Goal: Complete application form: Complete application form

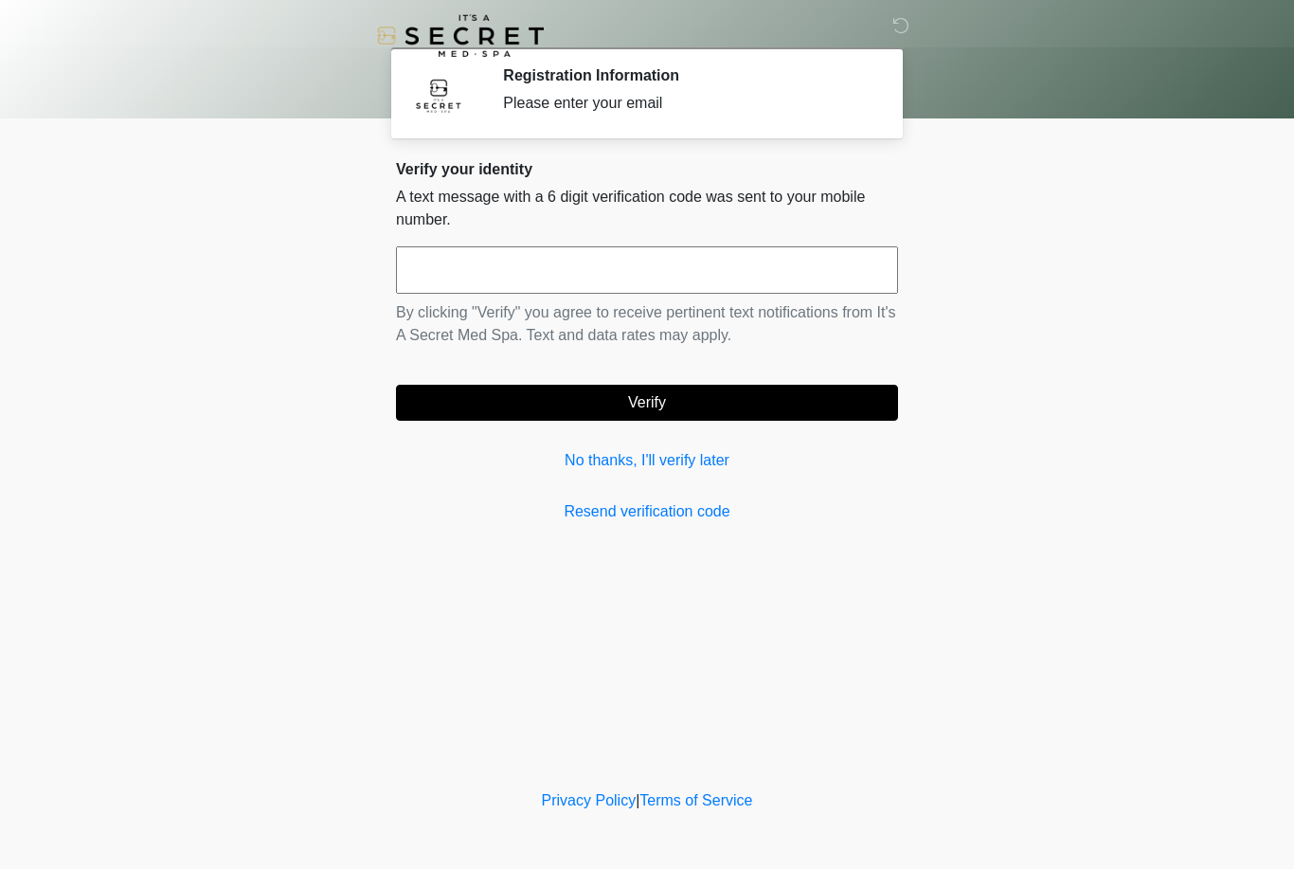
click at [708, 457] on link "No thanks, I'll verify later" at bounding box center [647, 460] width 502 height 23
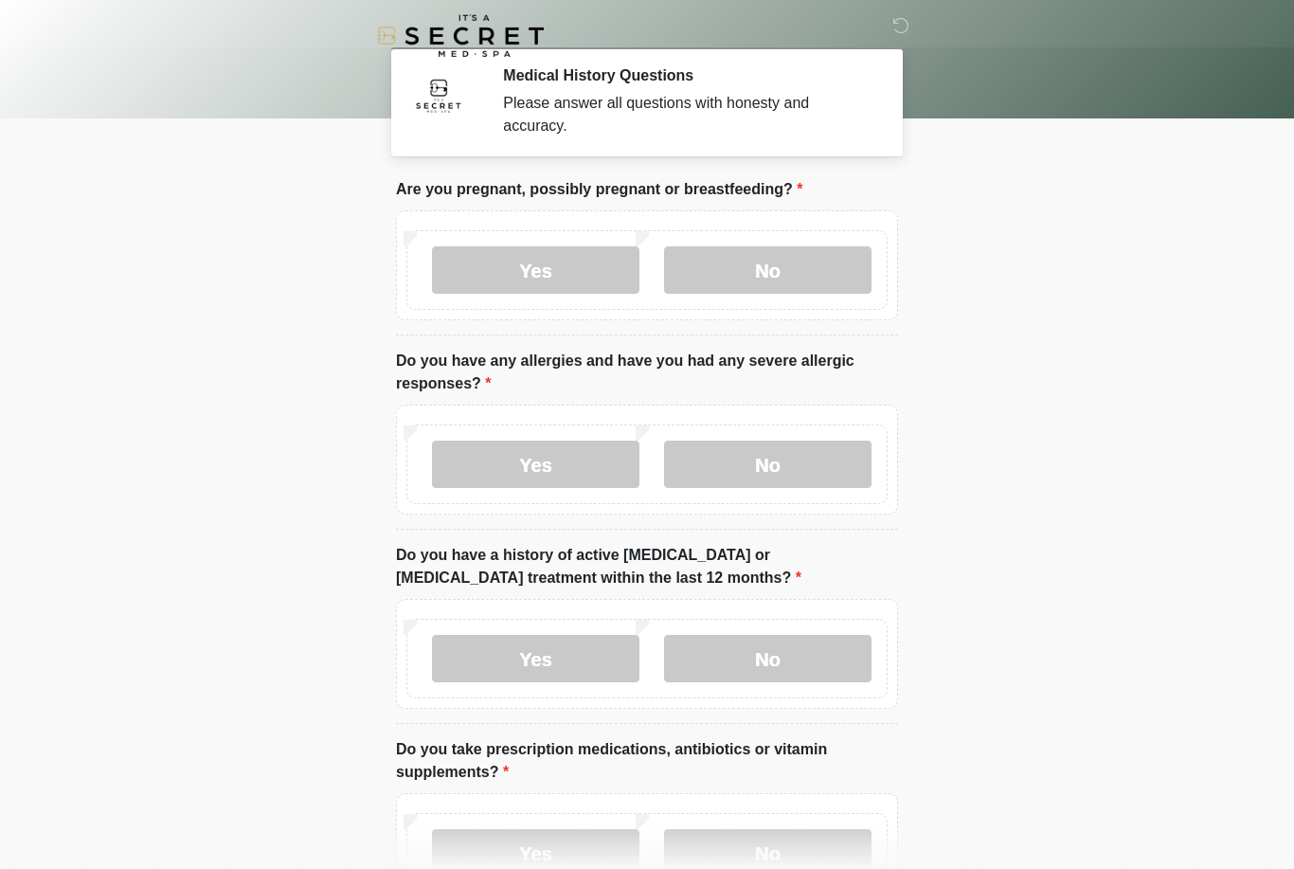
click at [801, 275] on label "No" at bounding box center [767, 269] width 207 height 47
click at [786, 479] on label "No" at bounding box center [767, 464] width 207 height 47
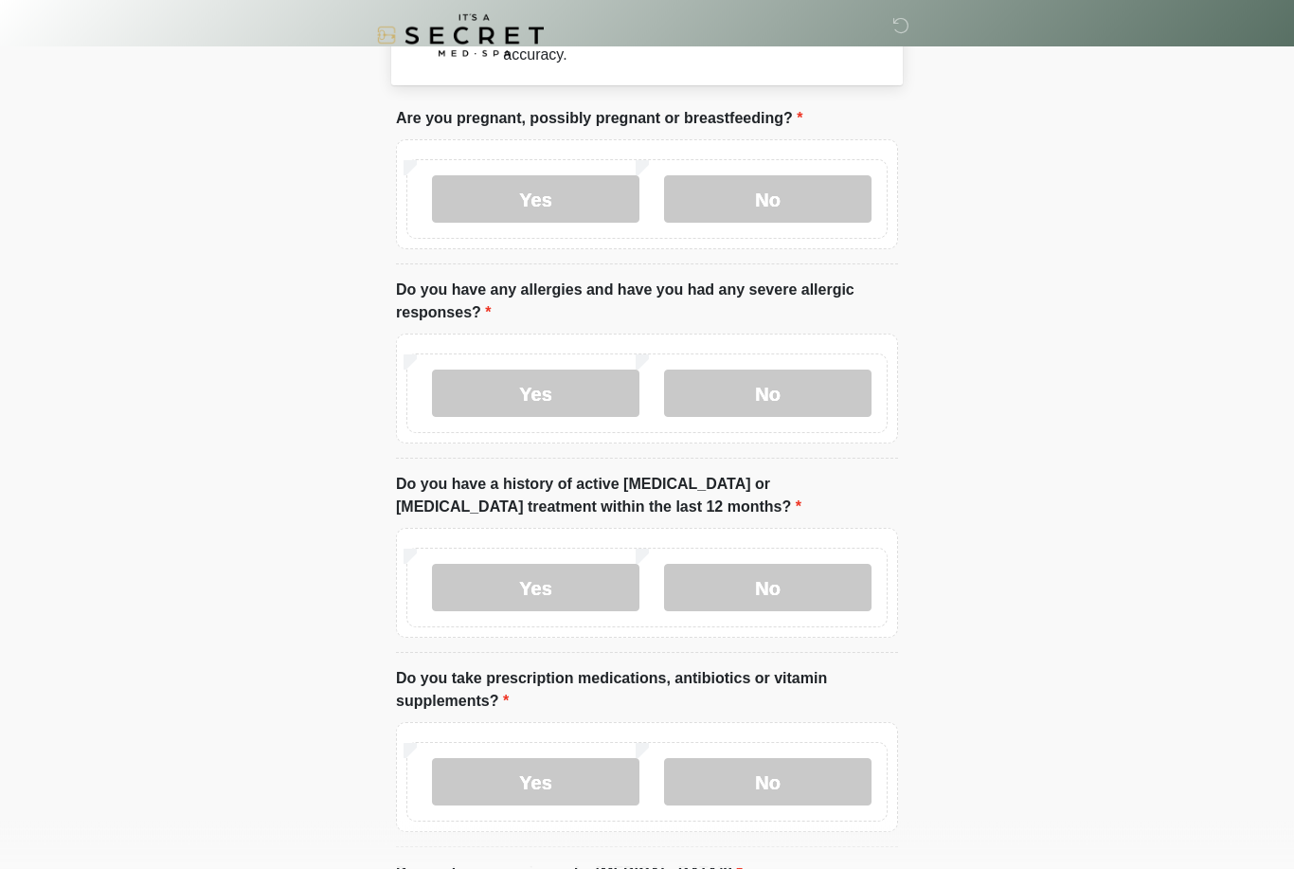
click at [823, 589] on label "No" at bounding box center [767, 588] width 207 height 47
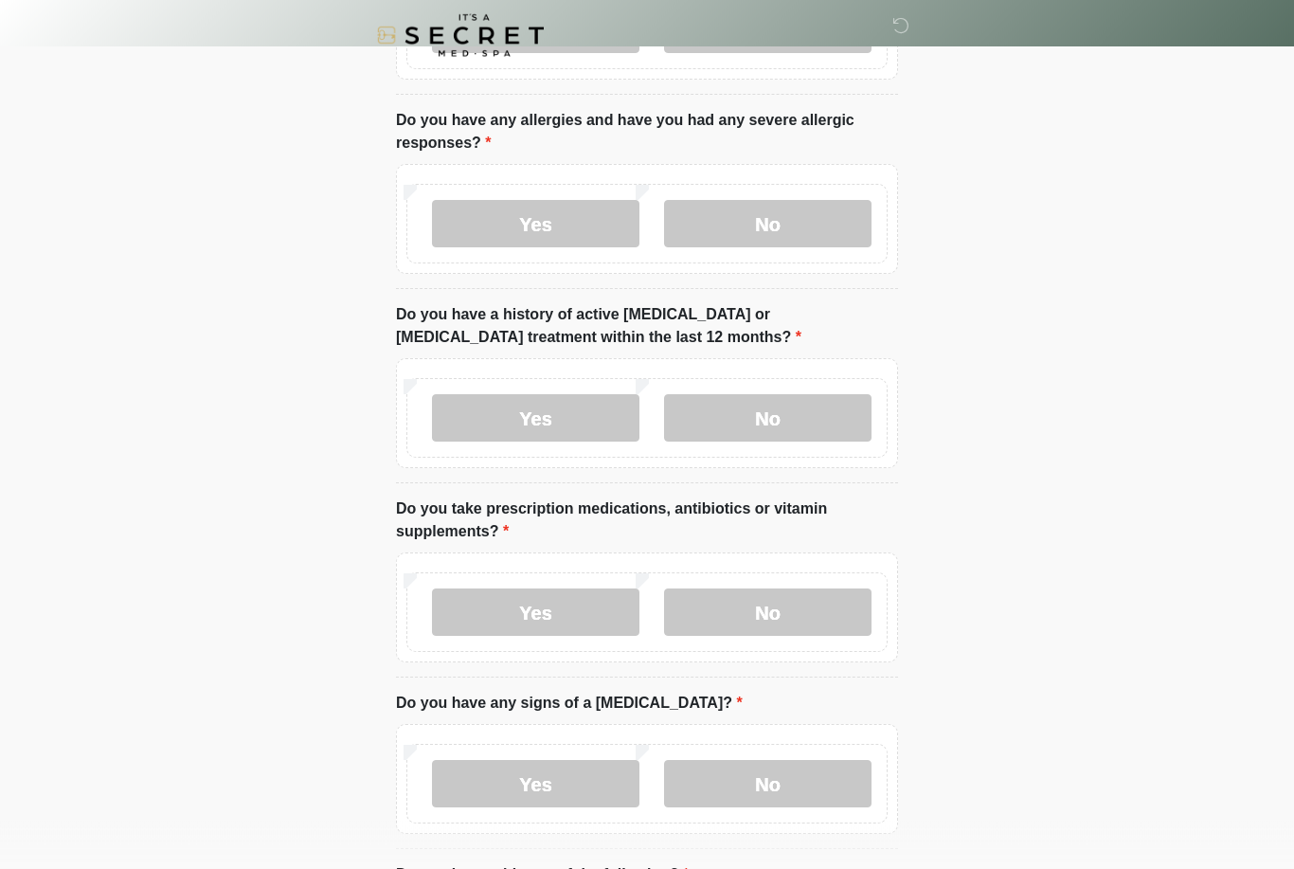
click at [561, 620] on label "Yes" at bounding box center [535, 612] width 207 height 47
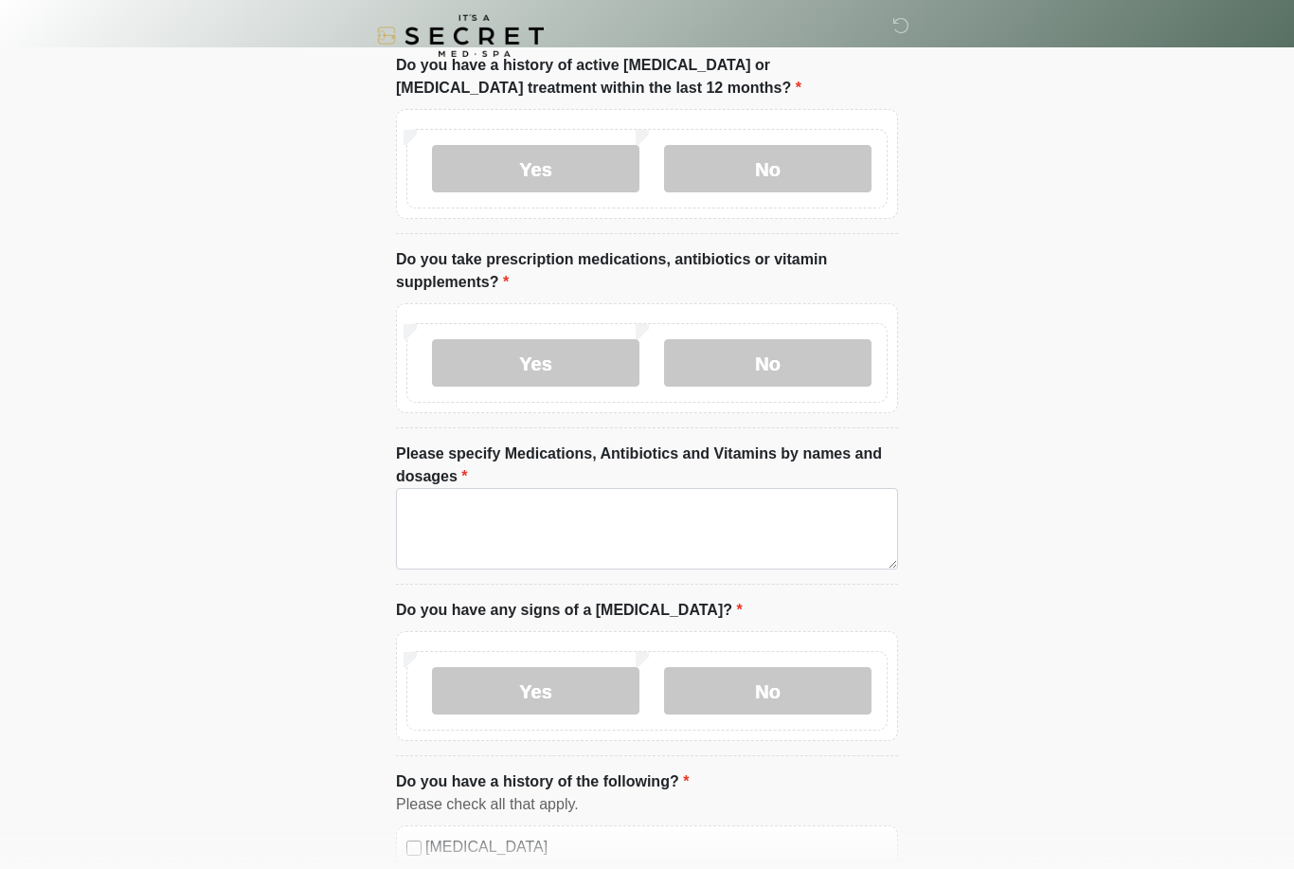
scroll to position [495, 0]
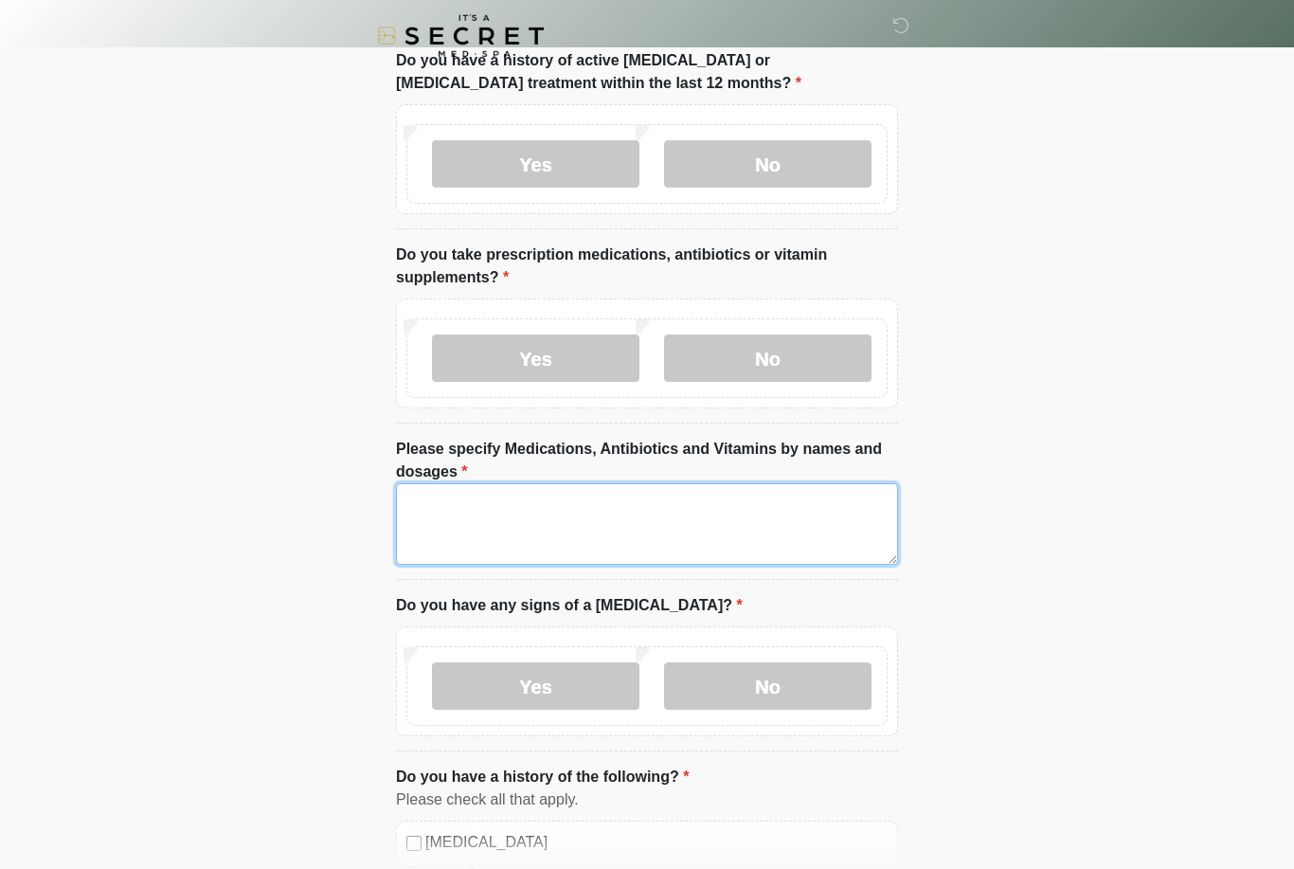
click at [765, 518] on textarea "Please specify Medications, Antibiotics and Vitamins by names and dosages" at bounding box center [647, 523] width 502 height 81
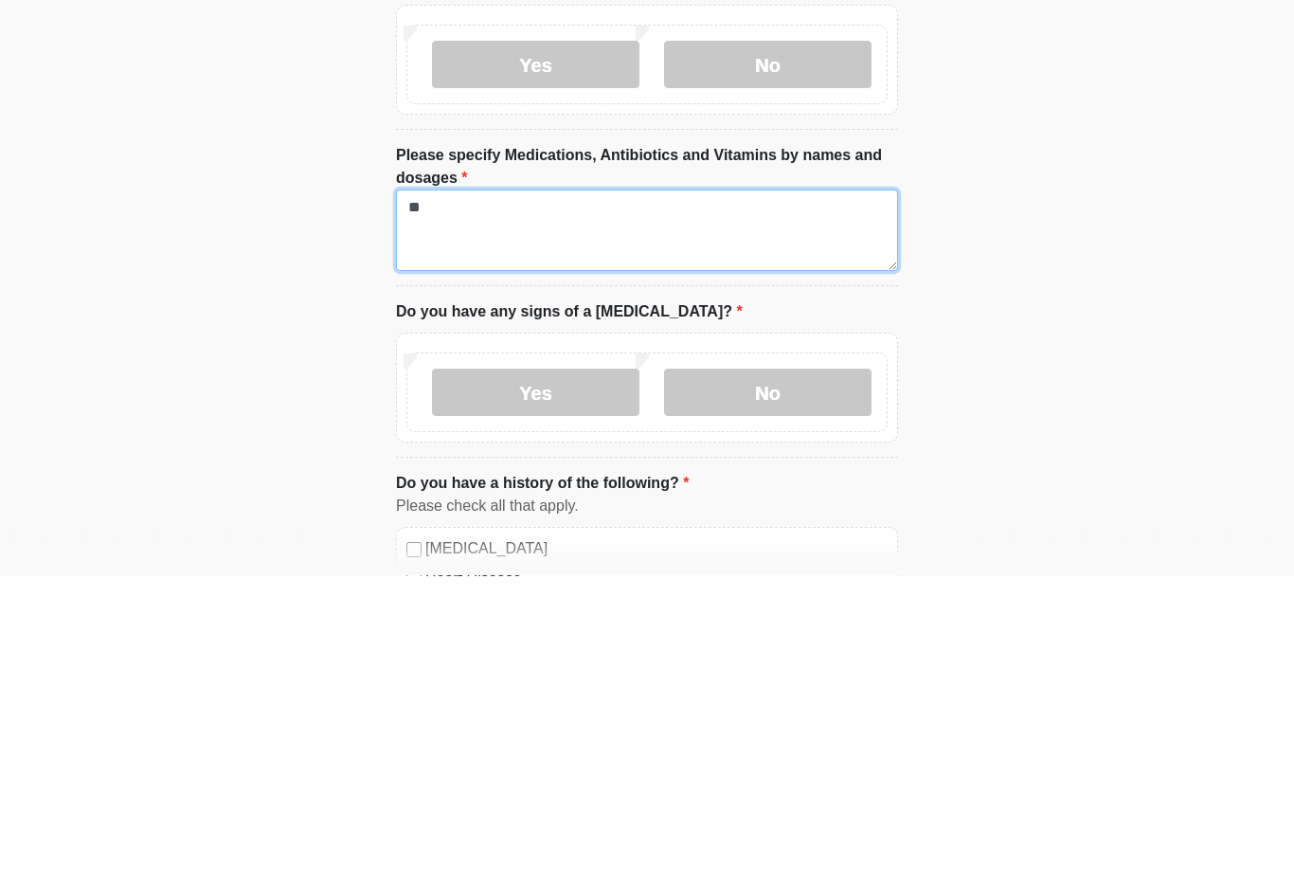
type textarea "*"
type textarea "**********"
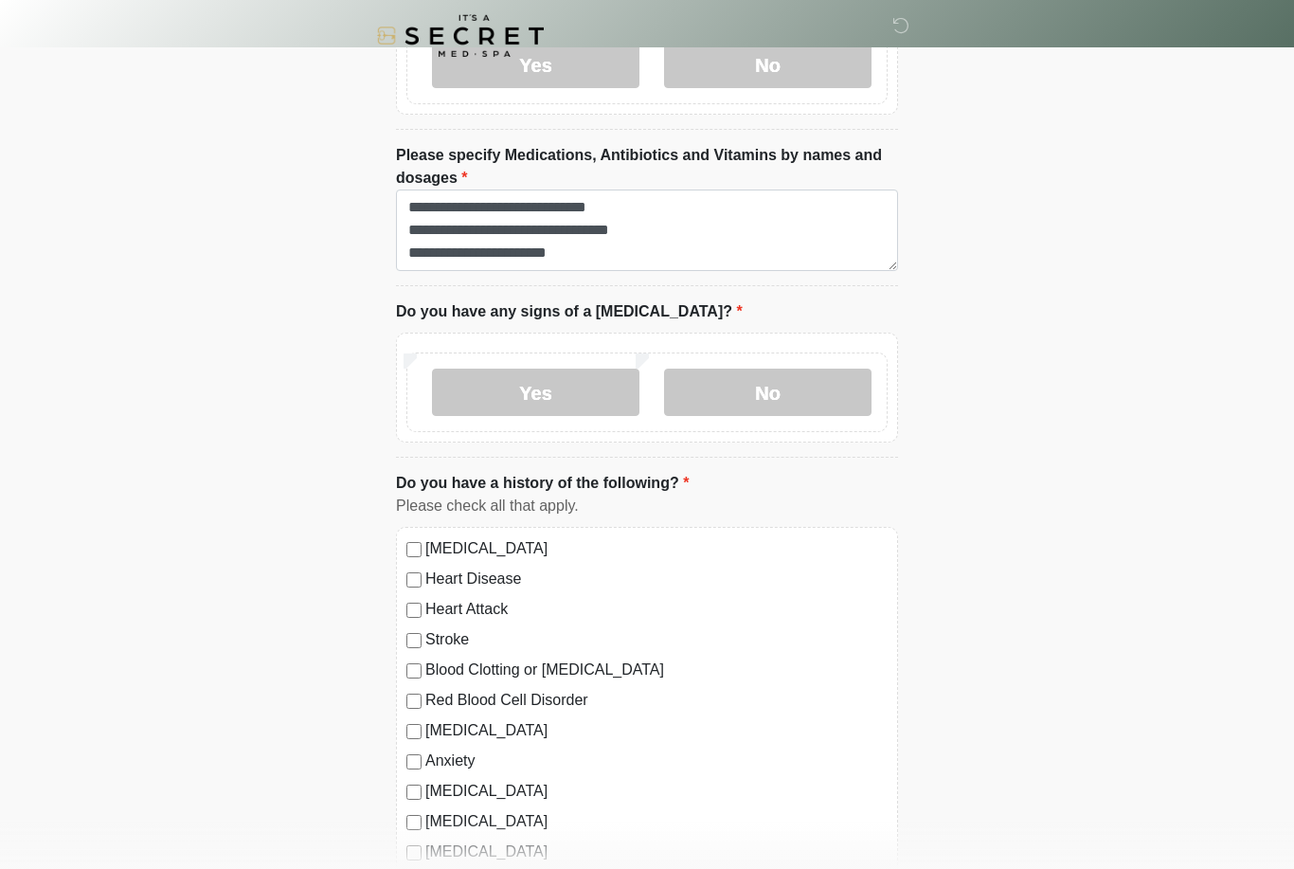
click at [832, 393] on label "No" at bounding box center [767, 392] width 207 height 47
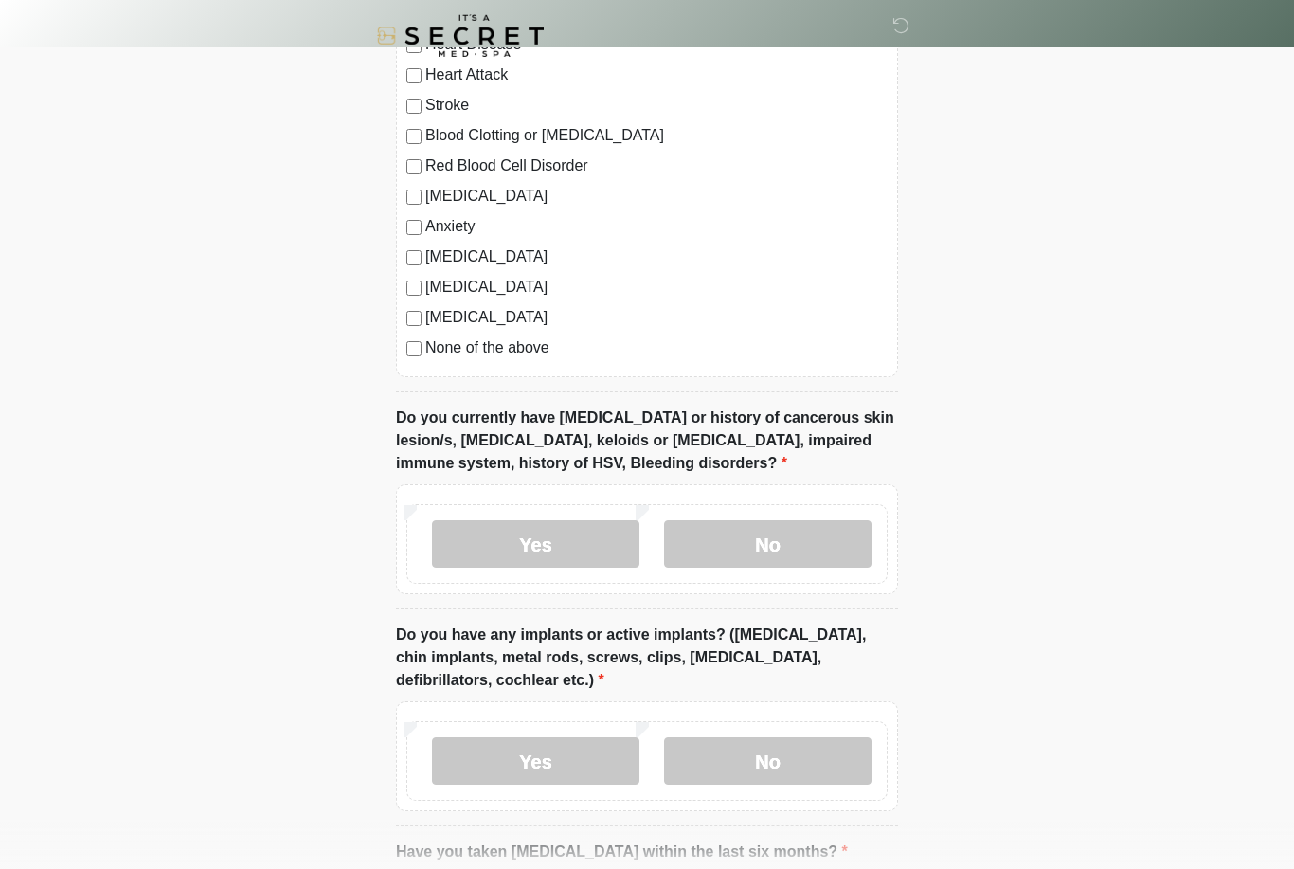
scroll to position [1332, 0]
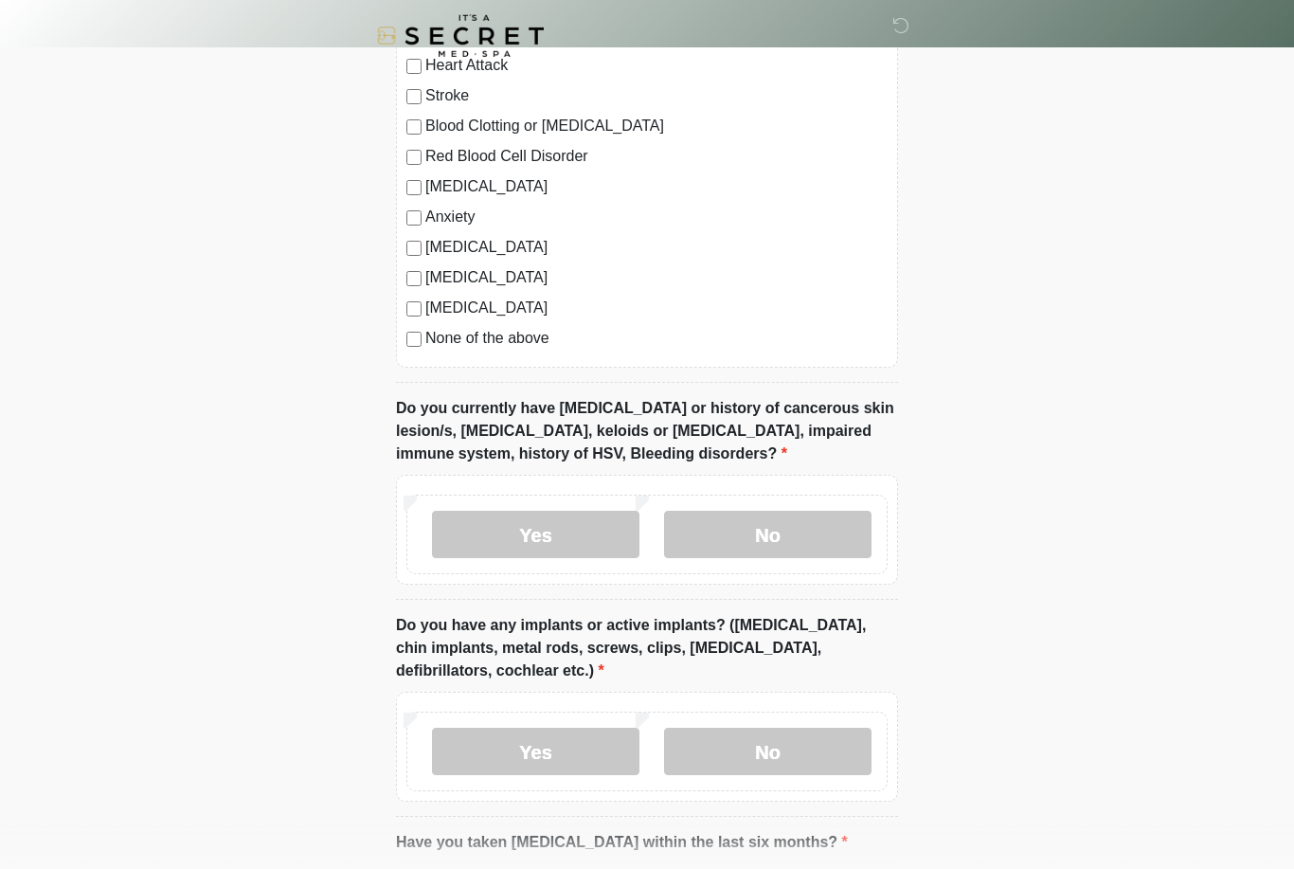
click at [856, 535] on label "No" at bounding box center [767, 534] width 207 height 47
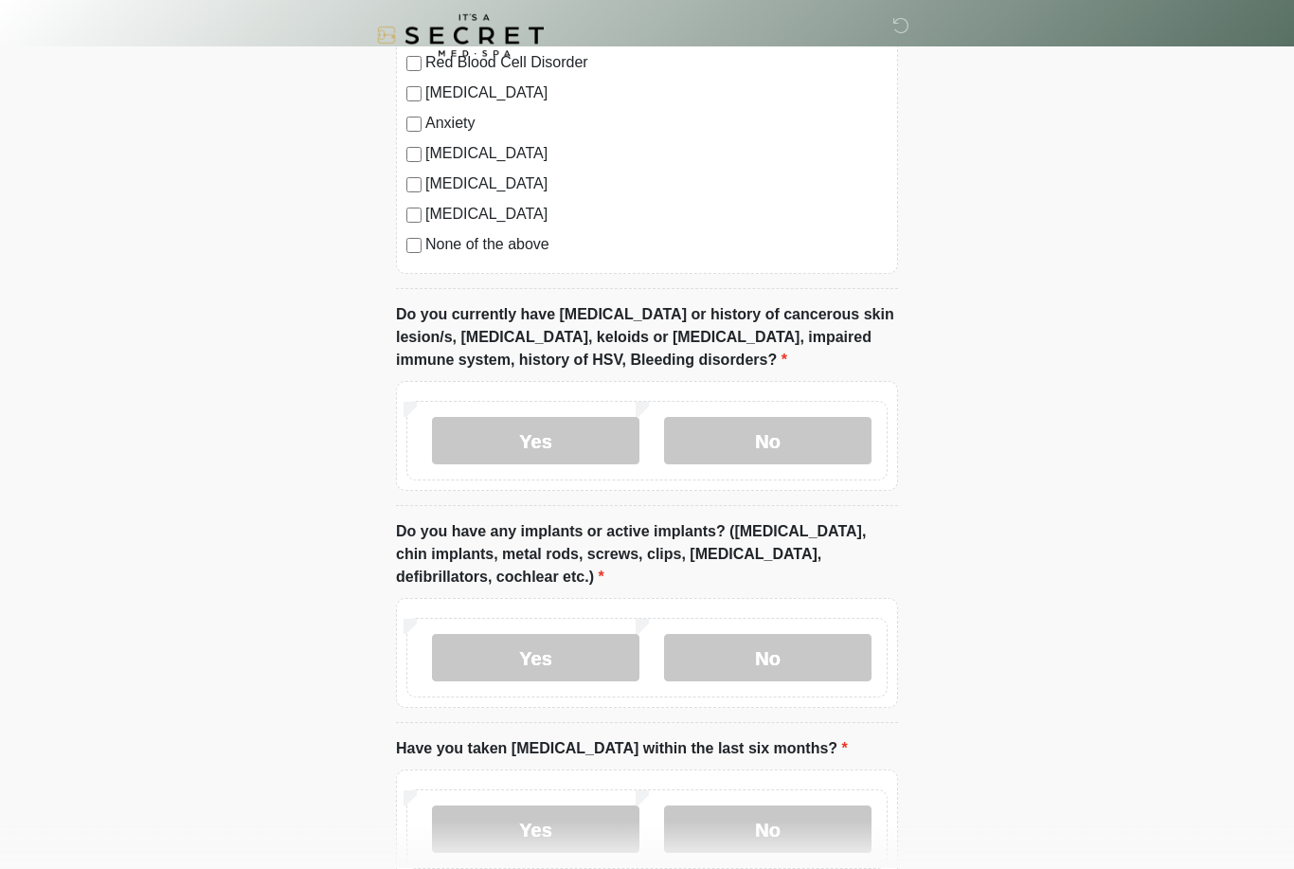
scroll to position [1437, 0]
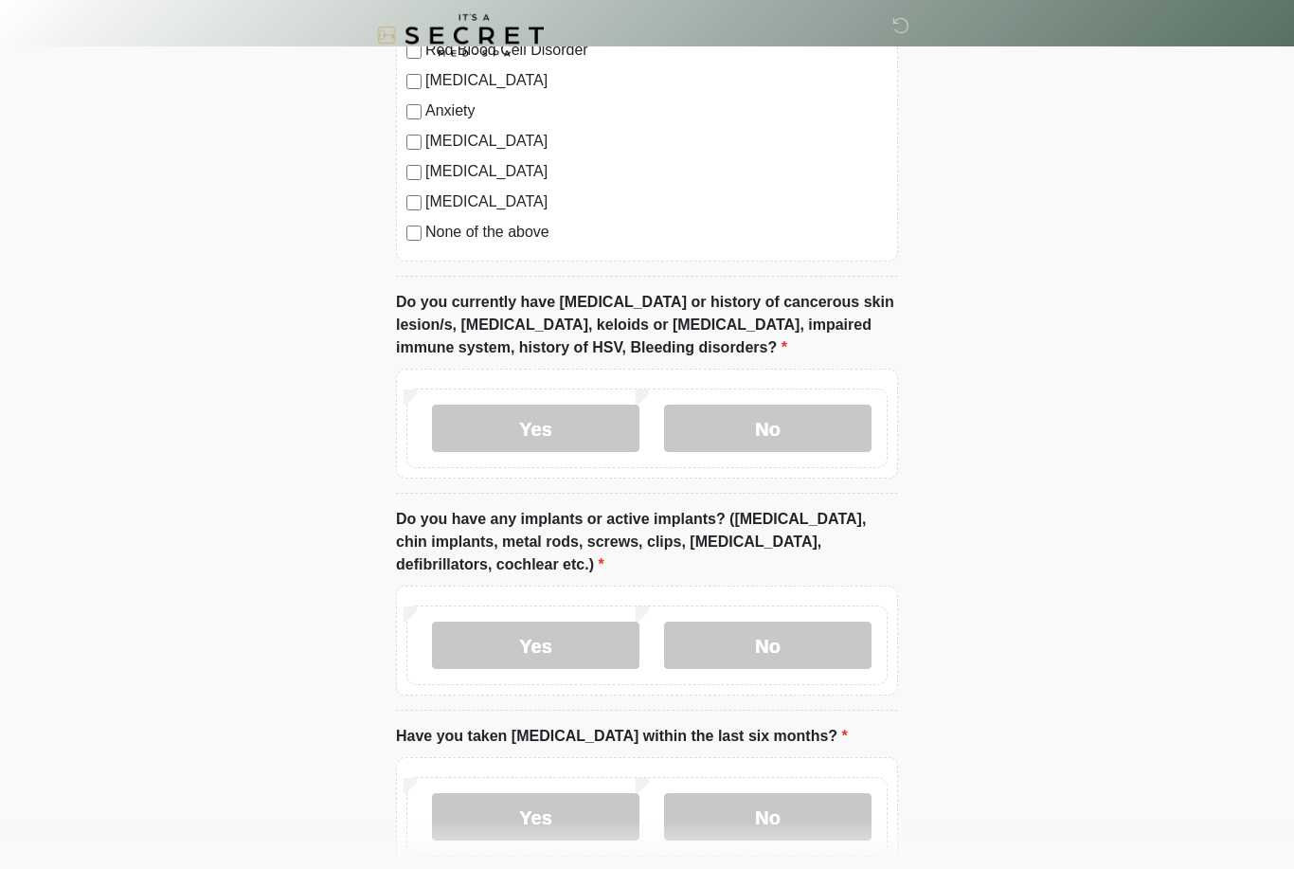
click at [846, 639] on label "No" at bounding box center [767, 645] width 207 height 47
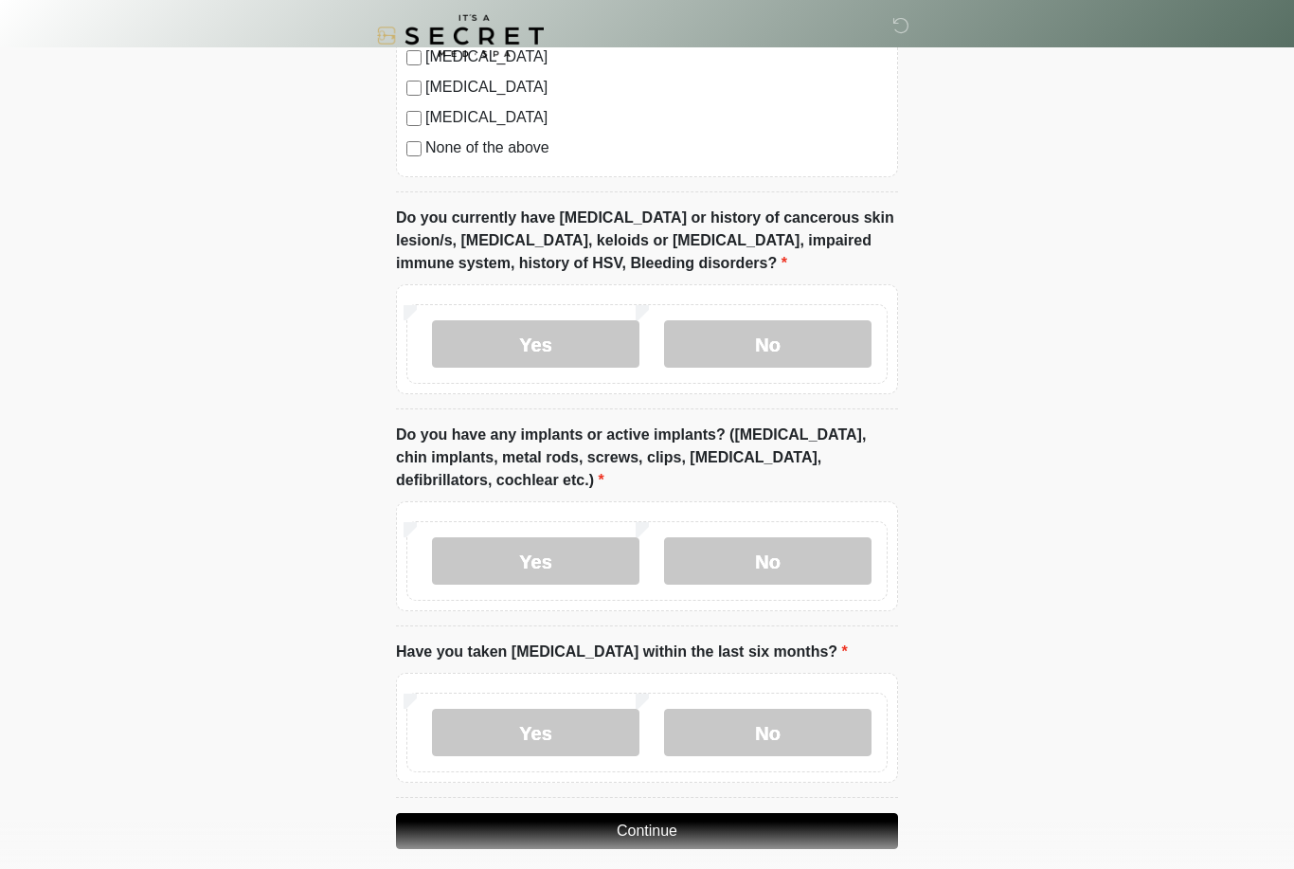
scroll to position [1539, 0]
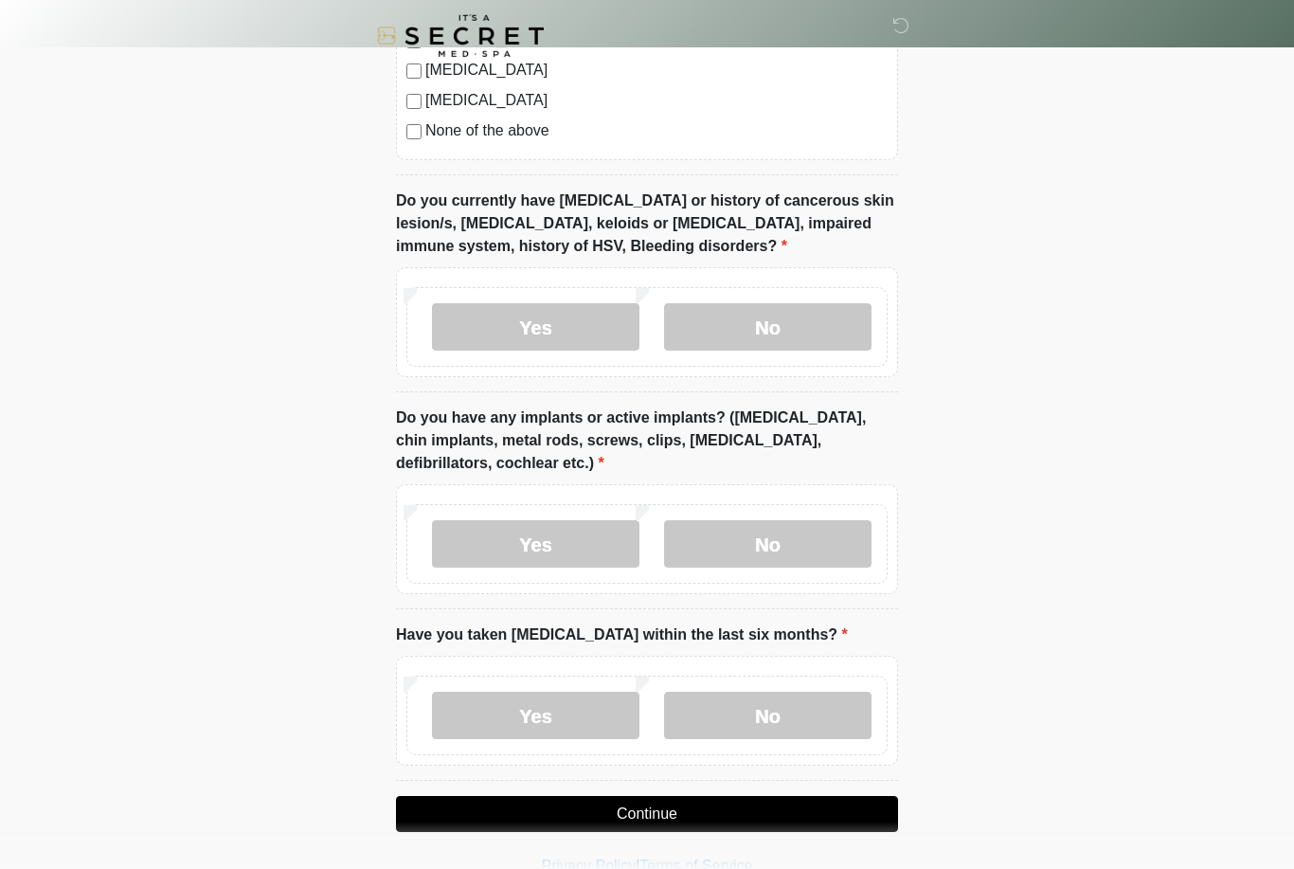
click at [815, 712] on label "No" at bounding box center [767, 715] width 207 height 47
click at [791, 801] on button "Continue" at bounding box center [647, 814] width 502 height 36
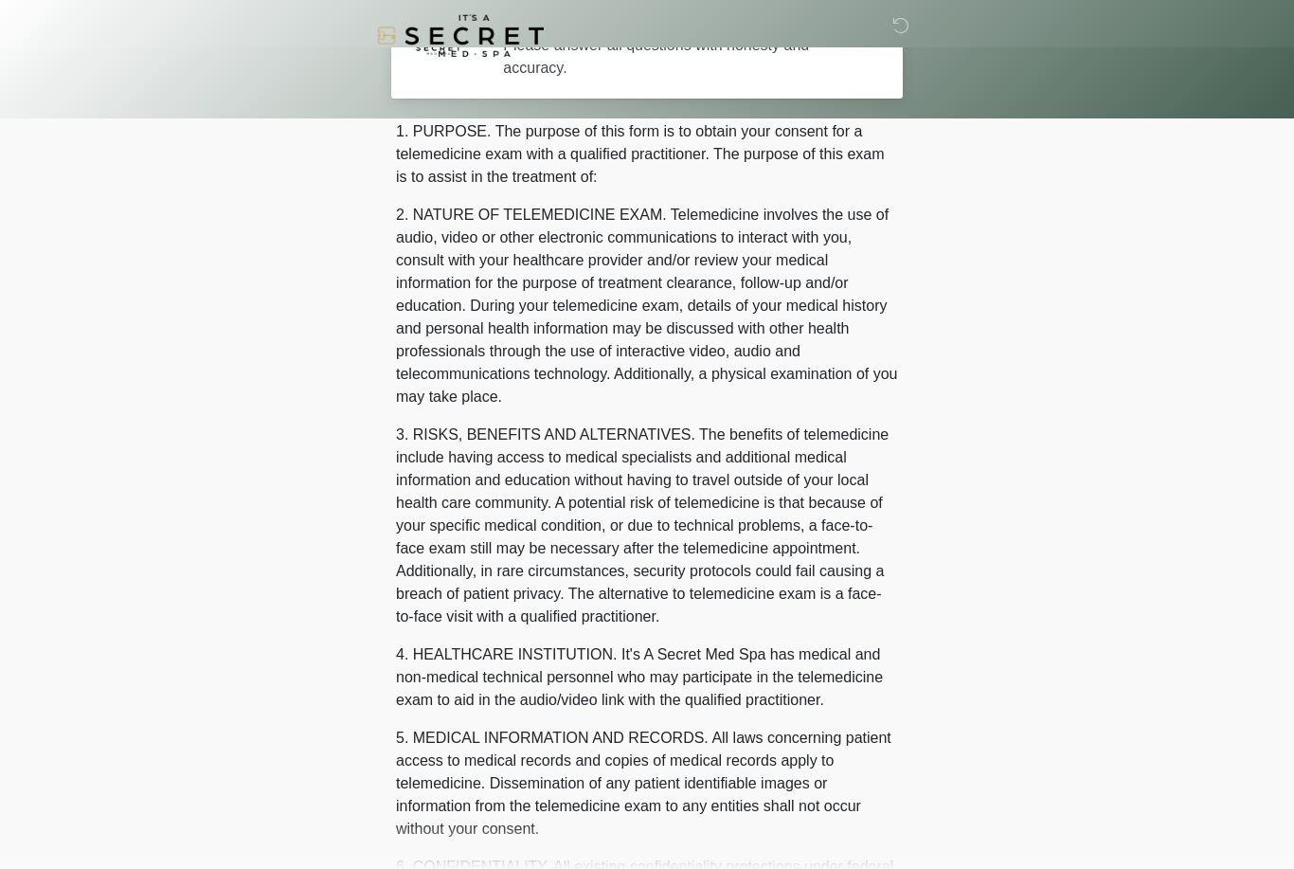
scroll to position [0, 0]
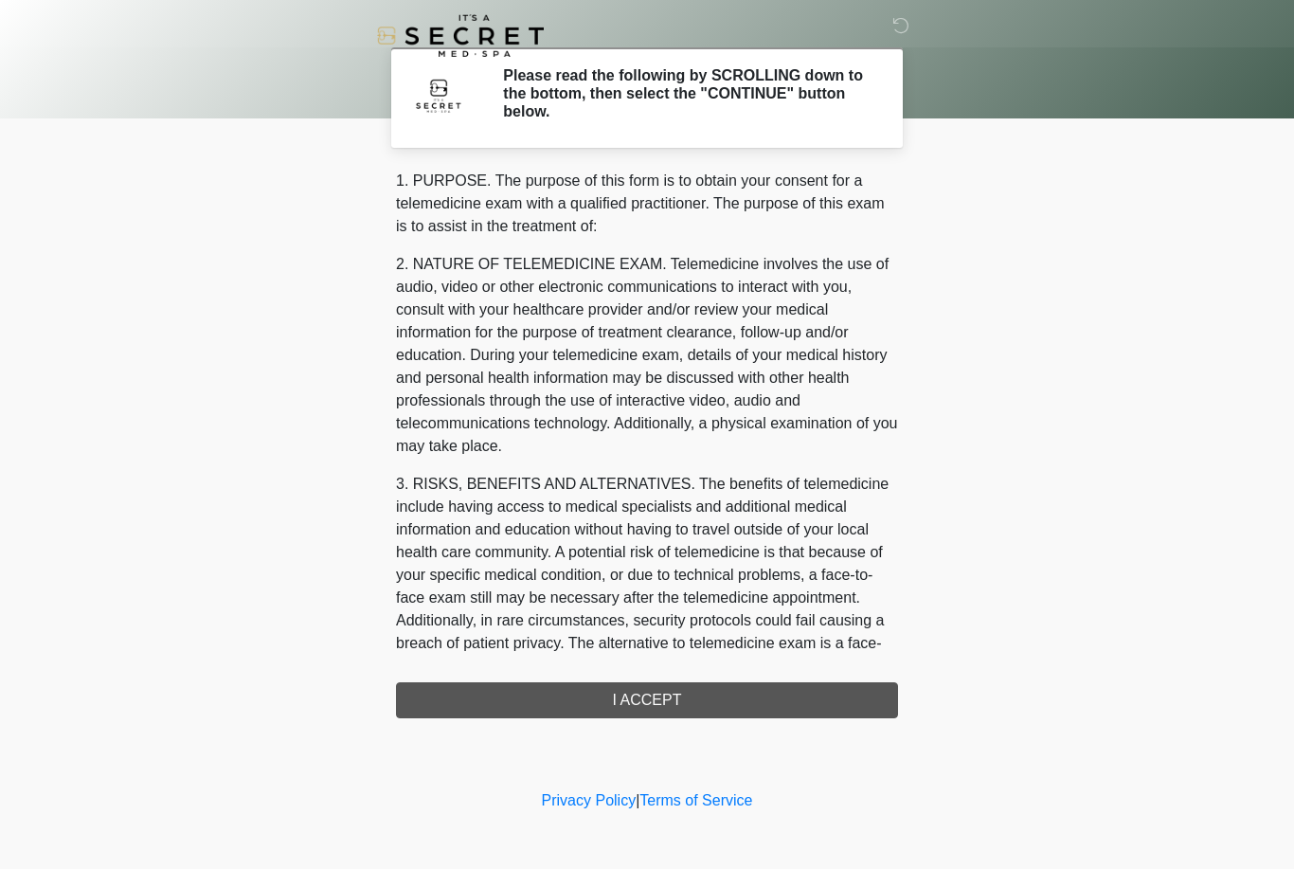
click at [795, 693] on div "1. PURPOSE. The purpose of this form is to obtain your consent for a telemedici…" at bounding box center [647, 444] width 502 height 549
click at [831, 698] on div "1. PURPOSE. The purpose of this form is to obtain your consent for a telemedici…" at bounding box center [647, 444] width 502 height 549
click at [693, 700] on div "1. PURPOSE. The purpose of this form is to obtain your consent for a telemedici…" at bounding box center [647, 444] width 502 height 549
click at [729, 689] on div "1. PURPOSE. The purpose of this form is to obtain your consent for a telemedici…" at bounding box center [647, 444] width 502 height 549
click at [650, 691] on div "1. PURPOSE. The purpose of this form is to obtain your consent for a telemedici…" at bounding box center [647, 444] width 502 height 549
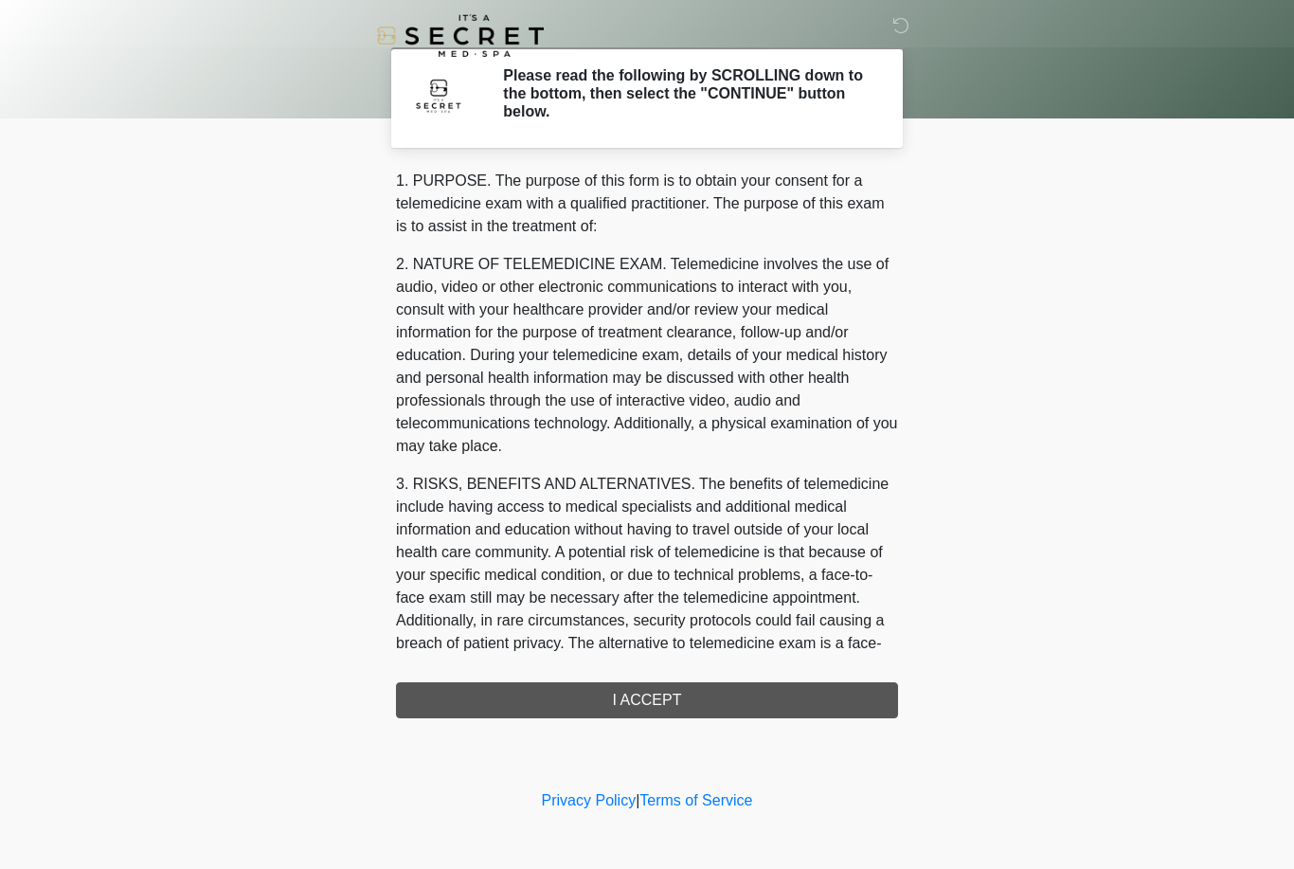
click at [679, 699] on div "1. PURPOSE. The purpose of this form is to obtain your consent for a telemedici…" at bounding box center [647, 444] width 502 height 549
click at [657, 701] on div "1. PURPOSE. The purpose of this form is to obtain your consent for a telemedici…" at bounding box center [647, 444] width 502 height 549
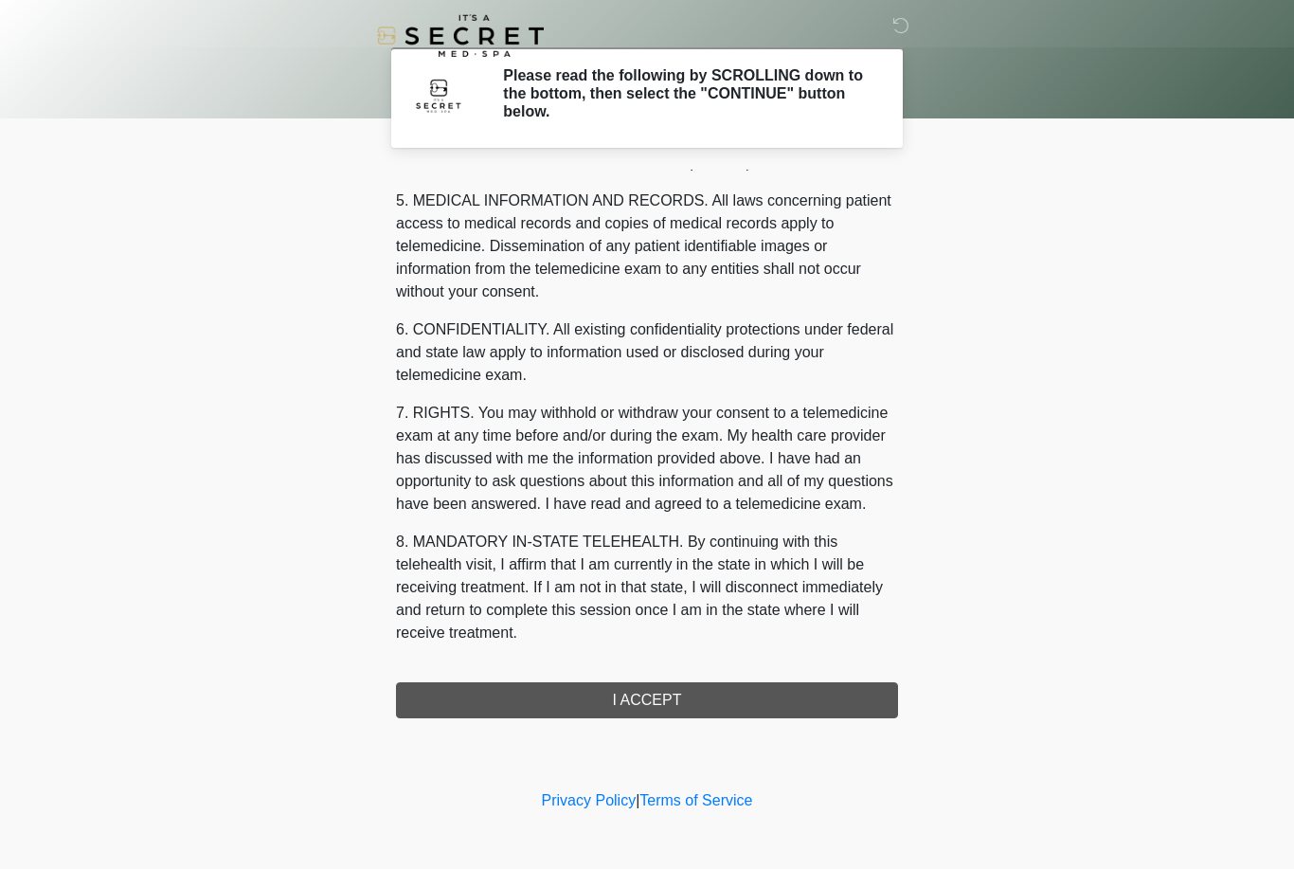
click at [723, 700] on div "1. PURPOSE. The purpose of this form is to obtain your consent for a telemedici…" at bounding box center [647, 444] width 502 height 549
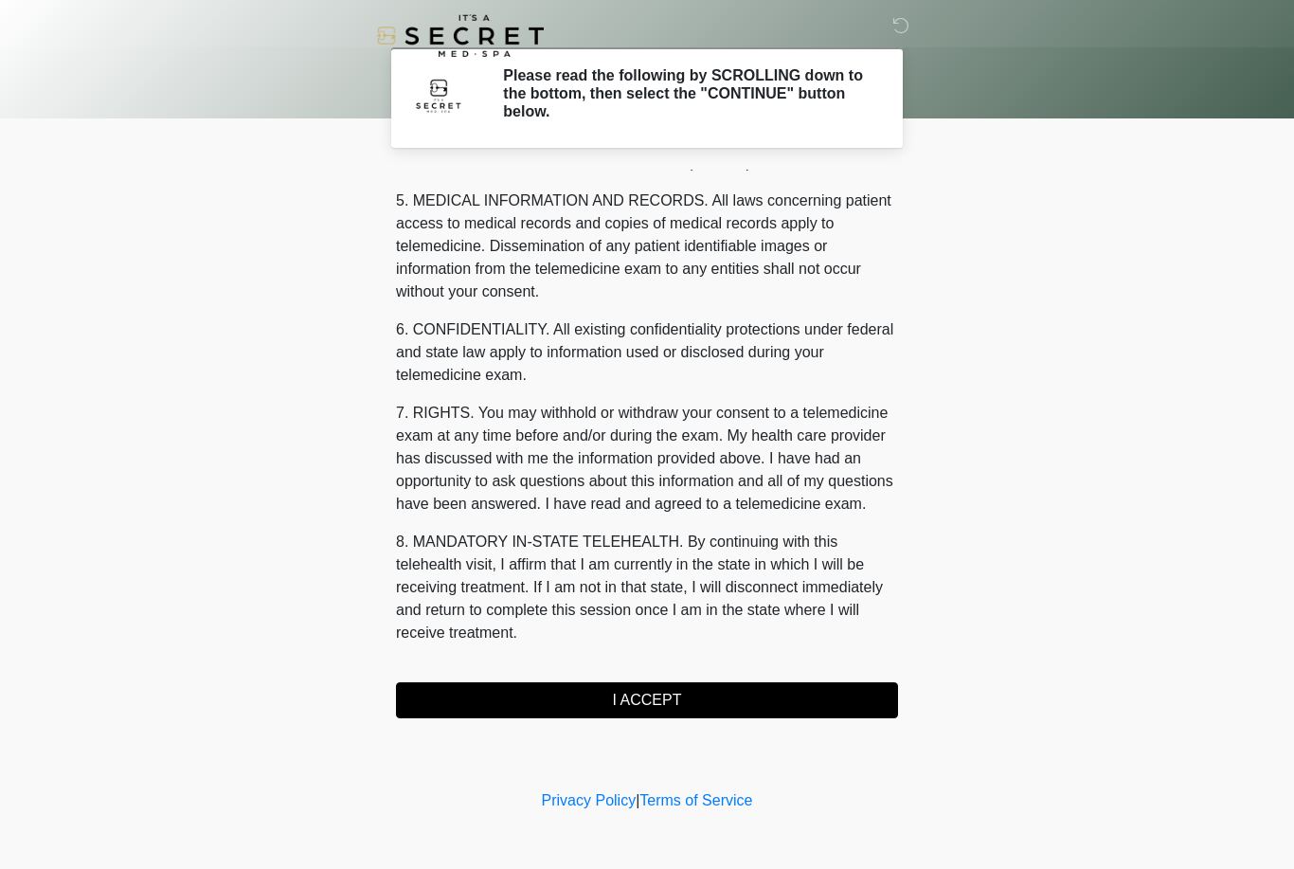
click at [729, 695] on button "I ACCEPT" at bounding box center [647, 700] width 502 height 36
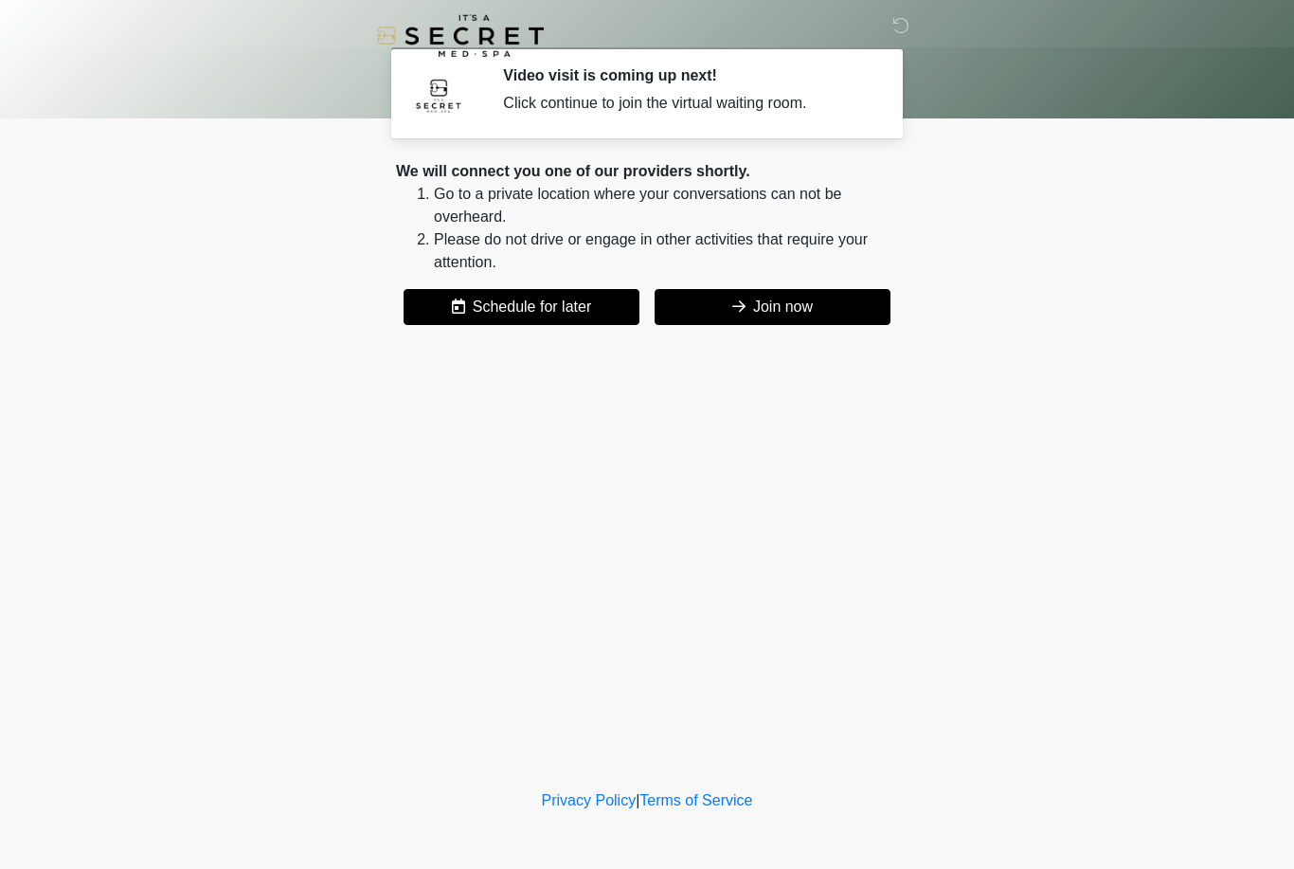
click at [816, 304] on button "Join now" at bounding box center [773, 307] width 236 height 36
